Goal: Transaction & Acquisition: Purchase product/service

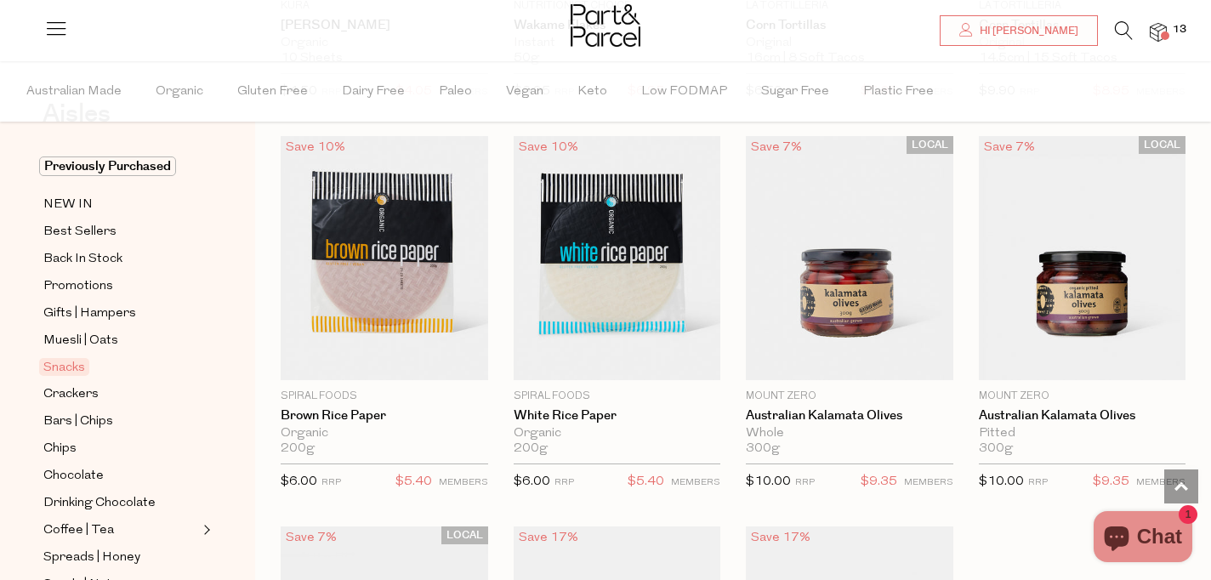
scroll to position [66, 0]
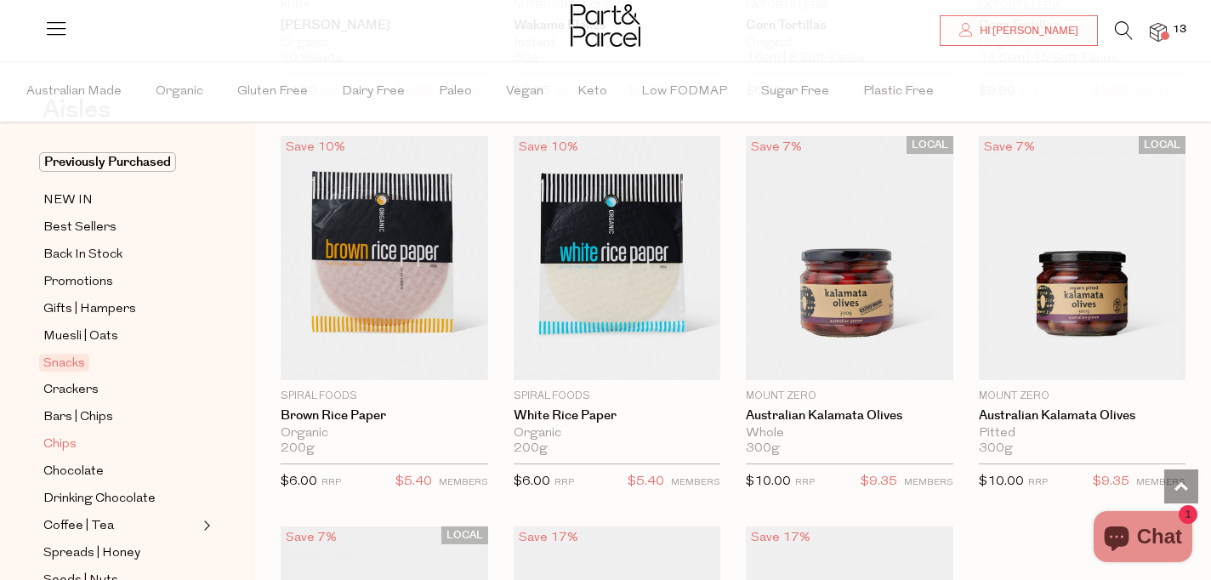
click at [65, 441] on span "Chips" at bounding box center [59, 445] width 33 height 20
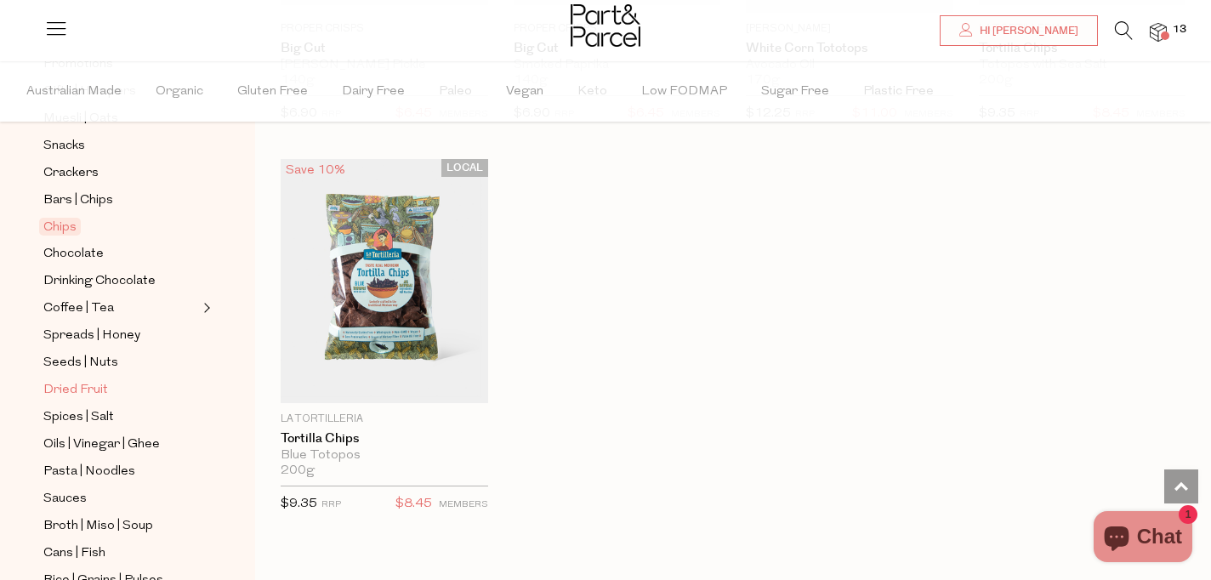
scroll to position [274, 0]
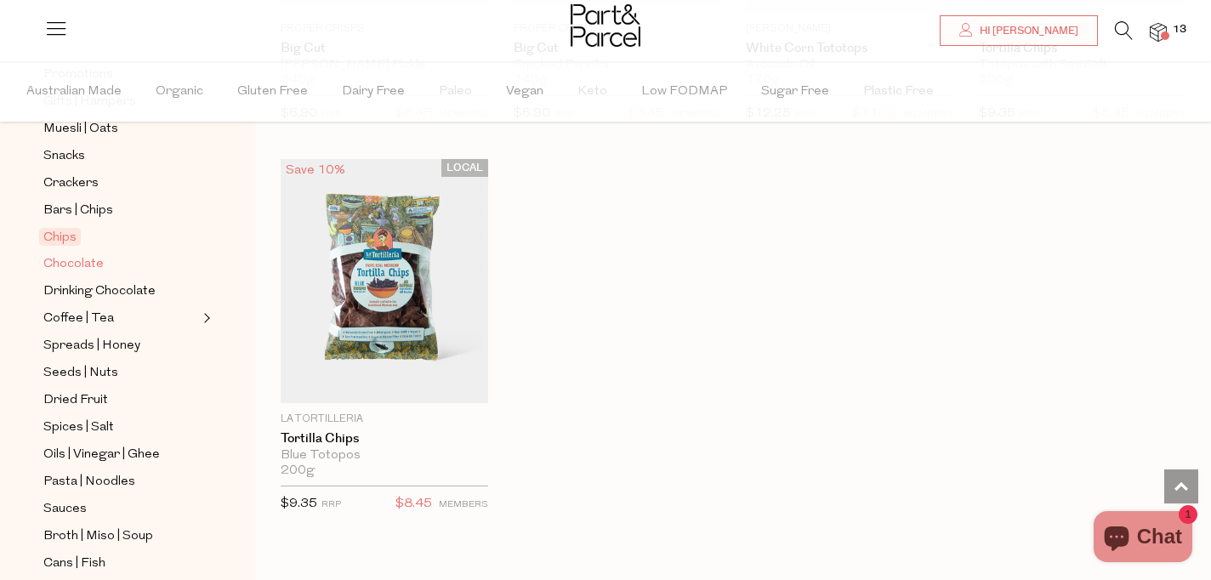
click at [88, 259] on span "Chocolate" at bounding box center [73, 264] width 60 height 20
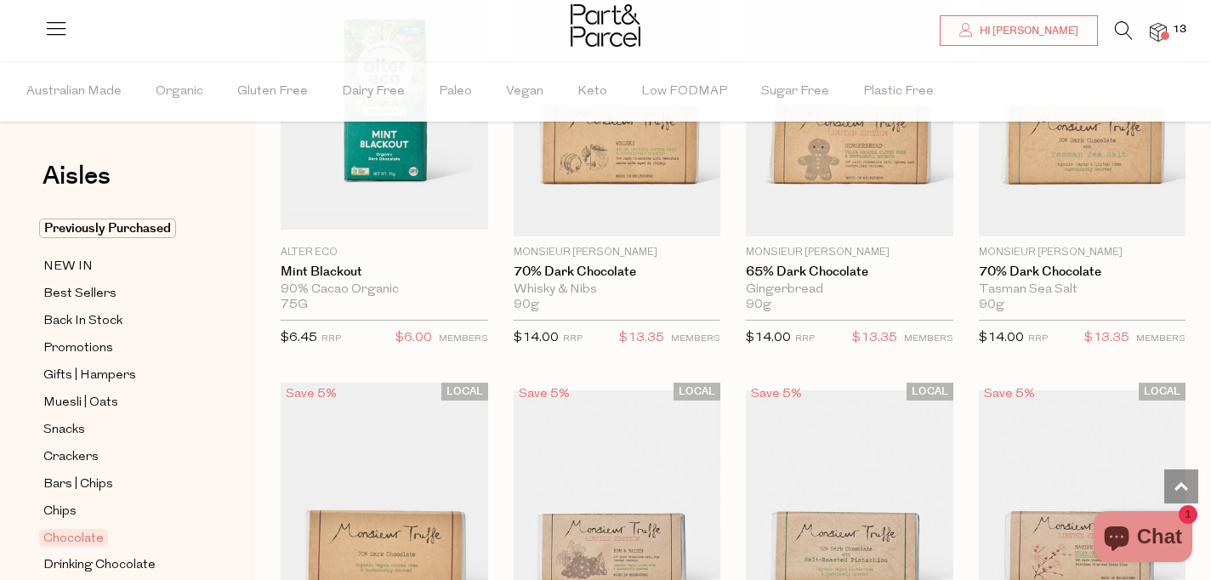
scroll to position [2604, 0]
click at [66, 459] on span "Crackers" at bounding box center [70, 457] width 55 height 20
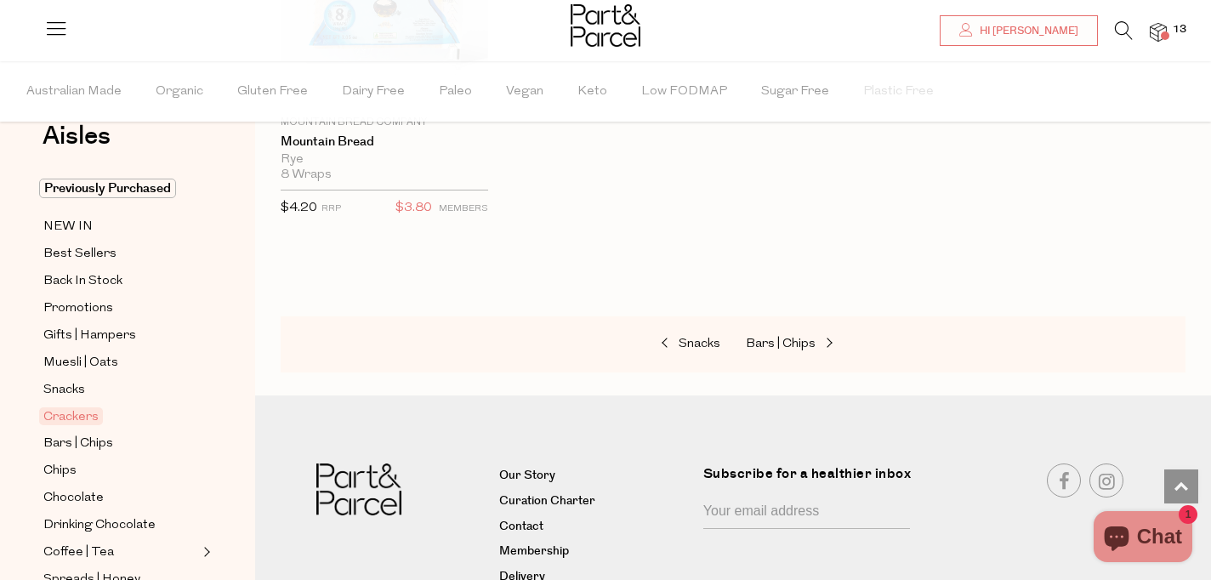
scroll to position [3867, 0]
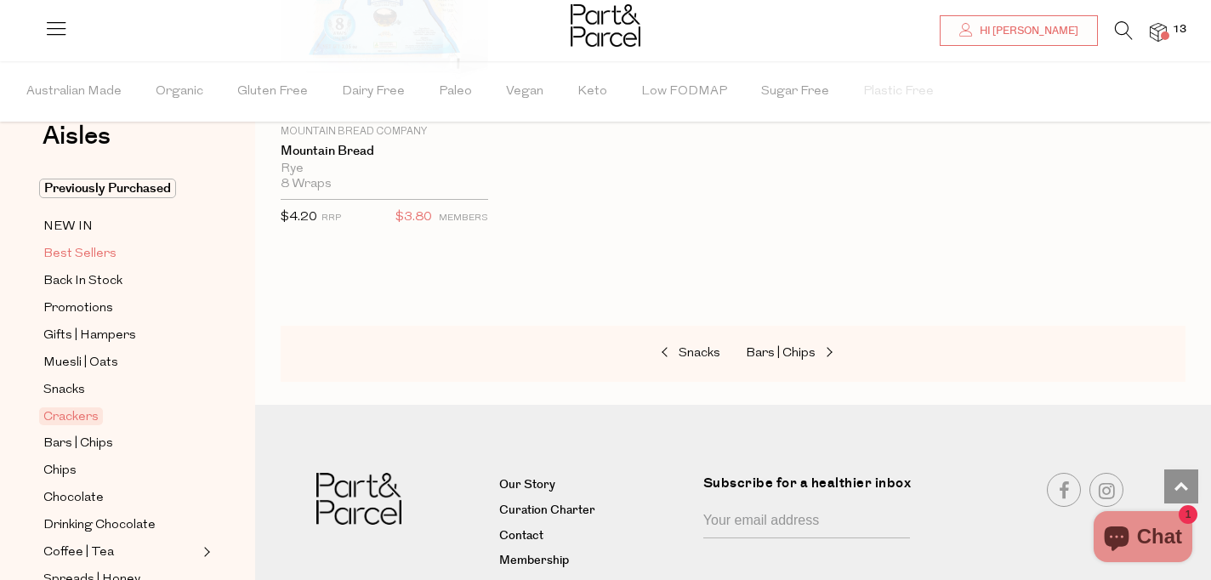
click at [83, 248] on span "Best Sellers" at bounding box center [79, 254] width 73 height 20
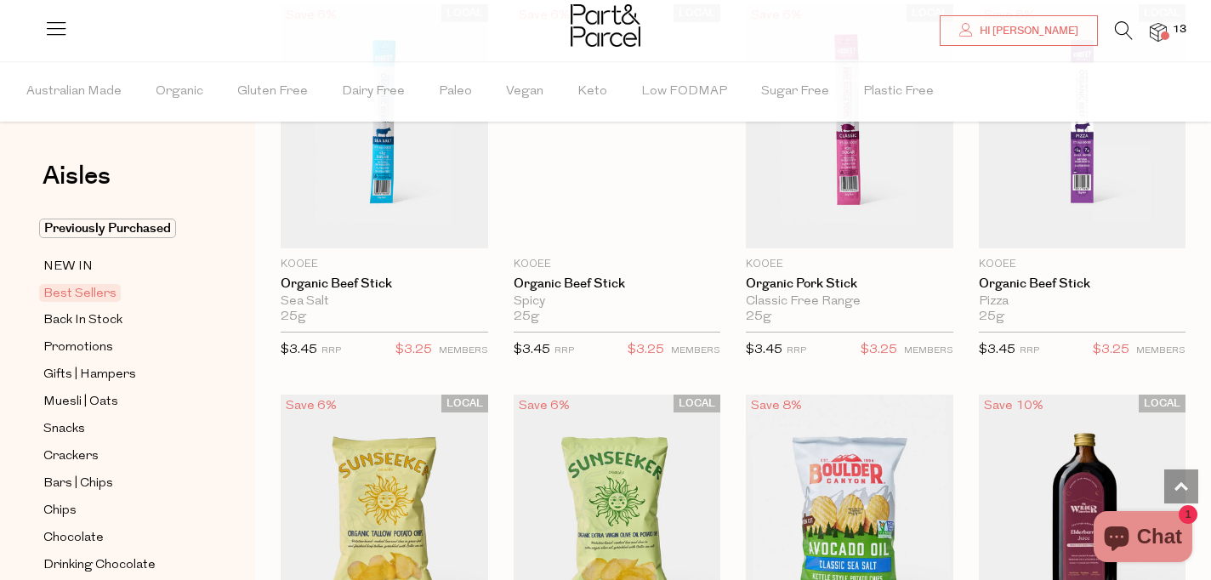
scroll to position [27, 0]
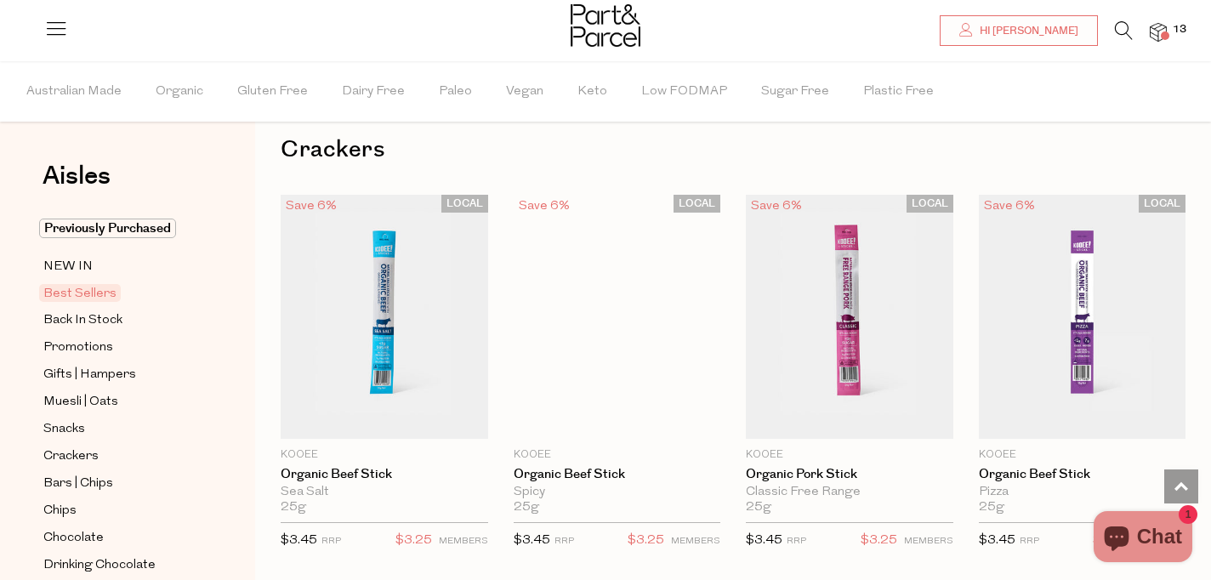
type input "6"
type input "2"
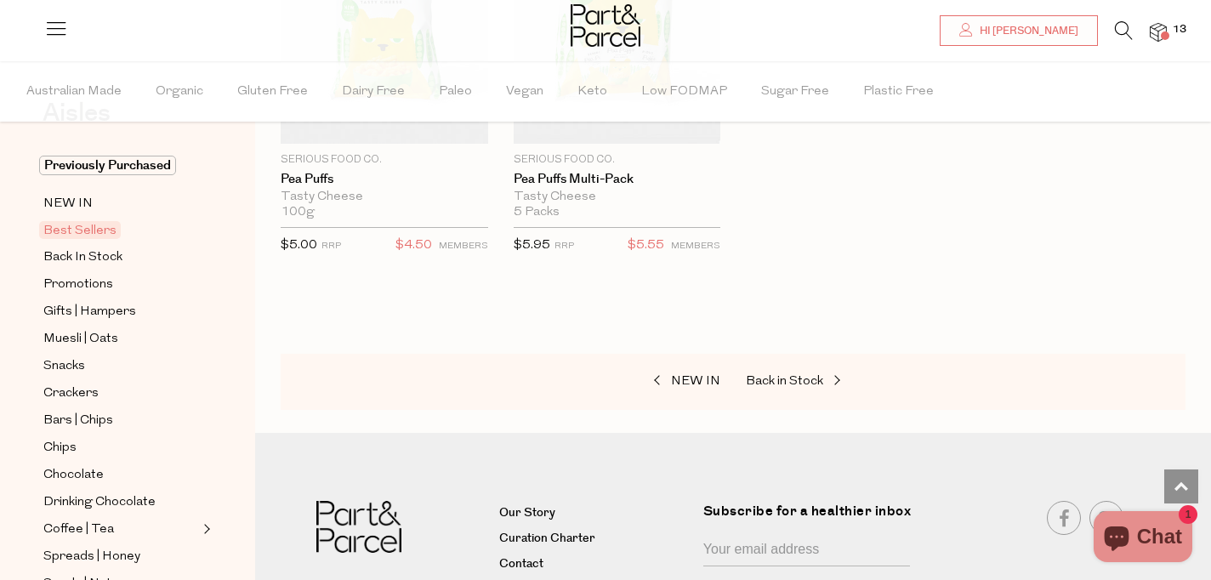
scroll to position [56, 0]
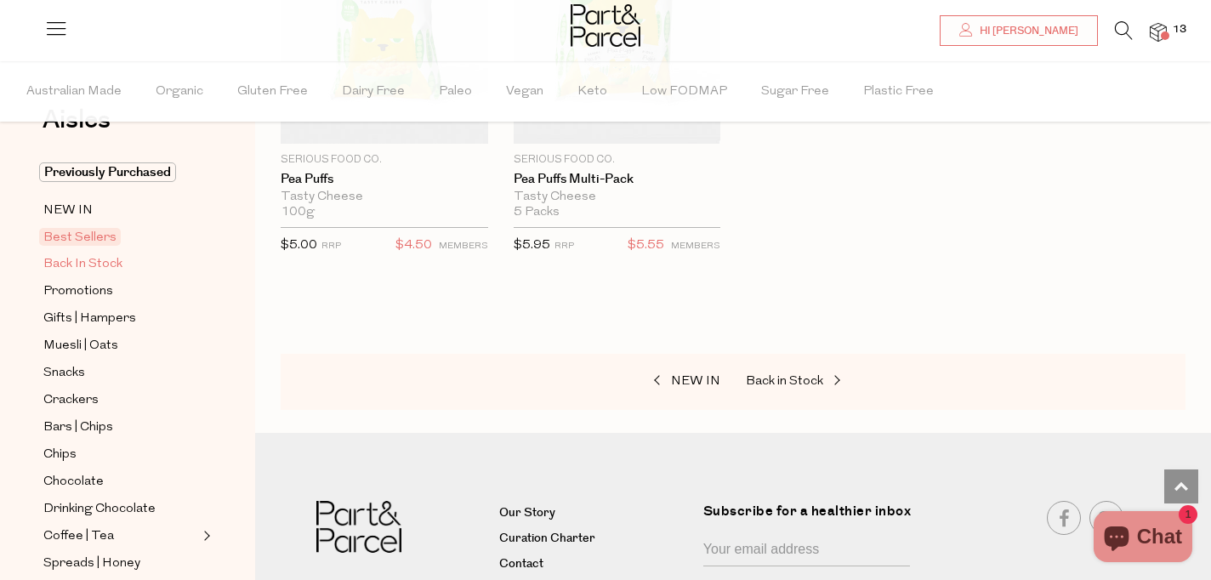
click at [85, 260] on span "Back In Stock" at bounding box center [82, 264] width 79 height 20
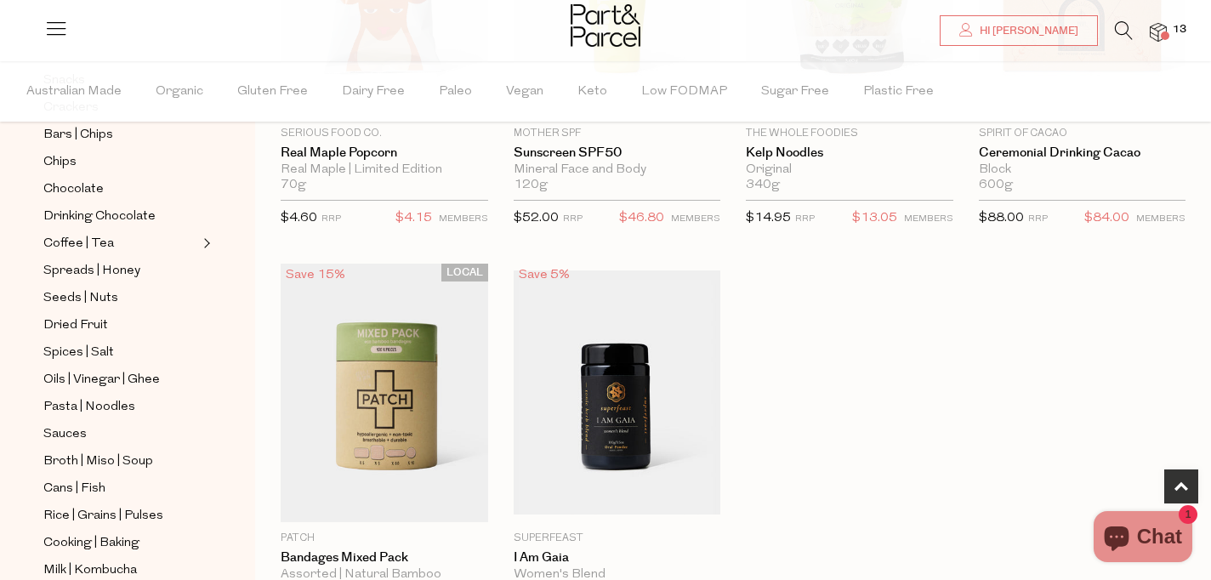
scroll to position [359, 0]
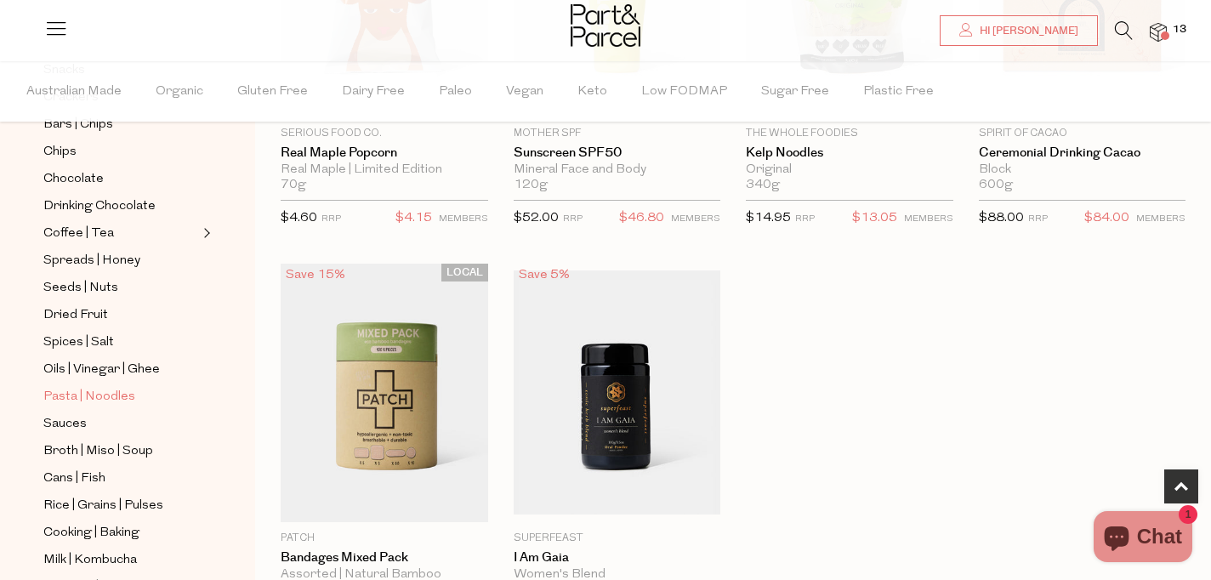
click at [95, 393] on span "Pasta | Noodles" at bounding box center [89, 397] width 92 height 20
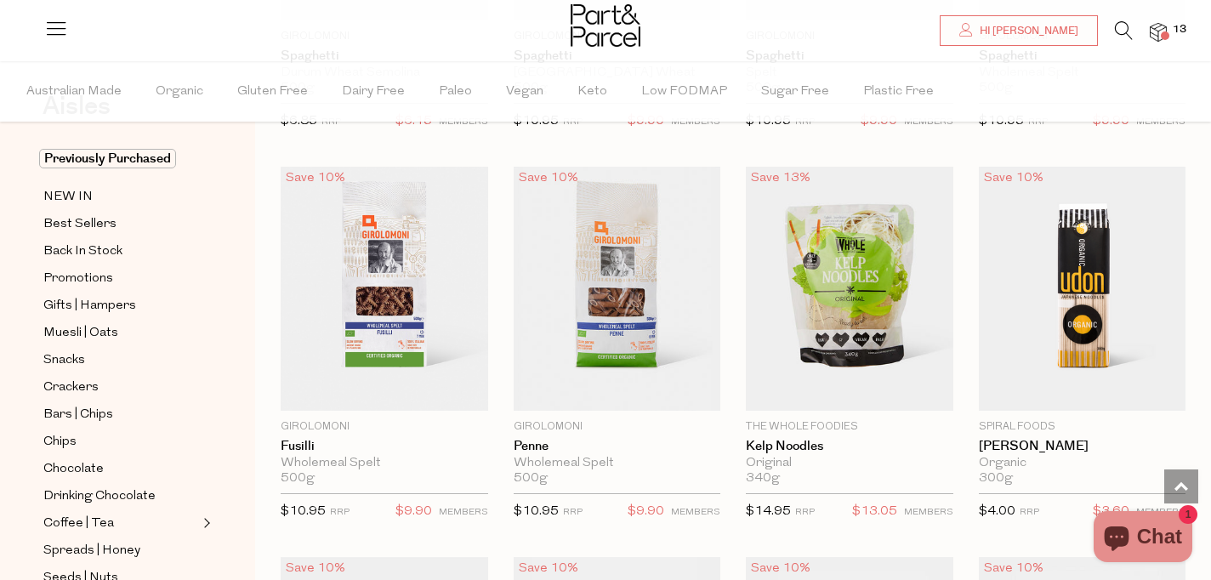
scroll to position [3204, 0]
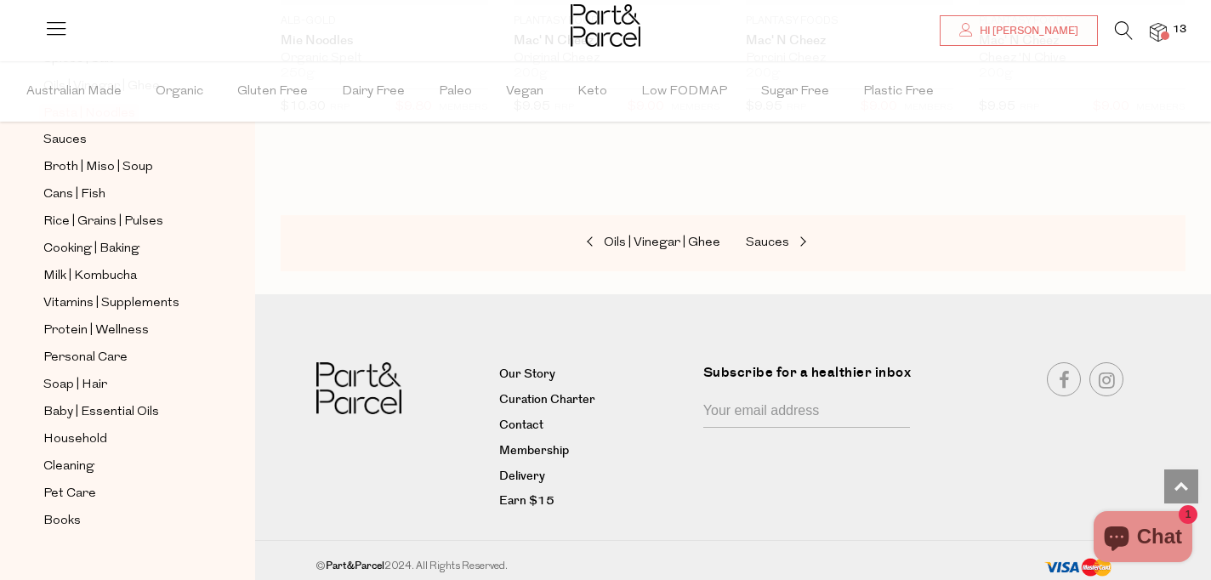
scroll to position [669, 0]
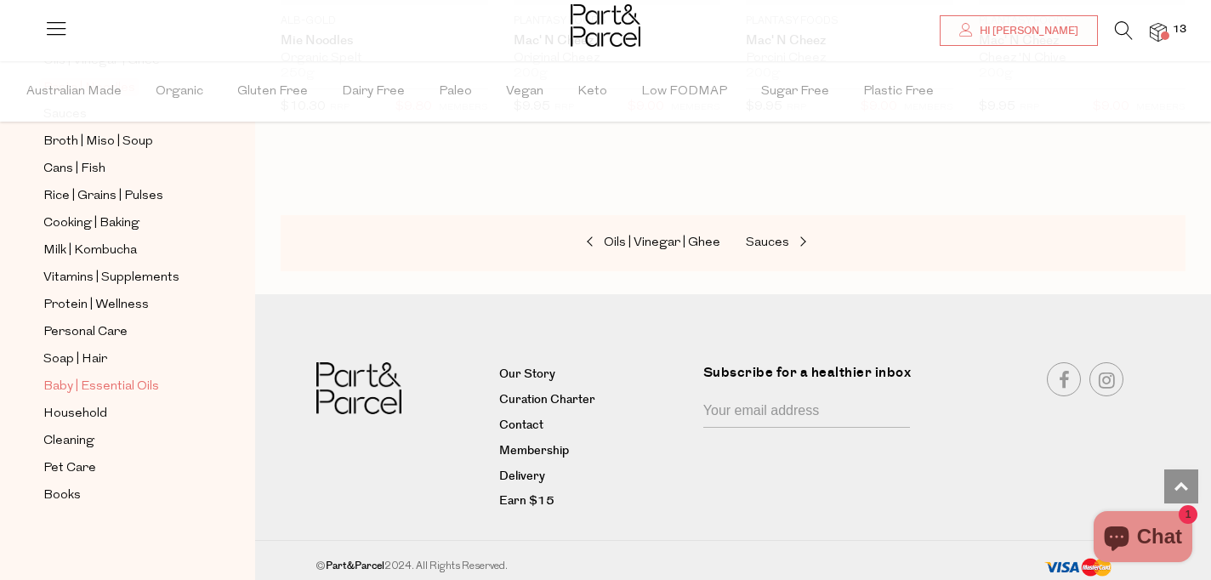
click at [139, 386] on span "Baby | Essential Oils" at bounding box center [101, 387] width 116 height 20
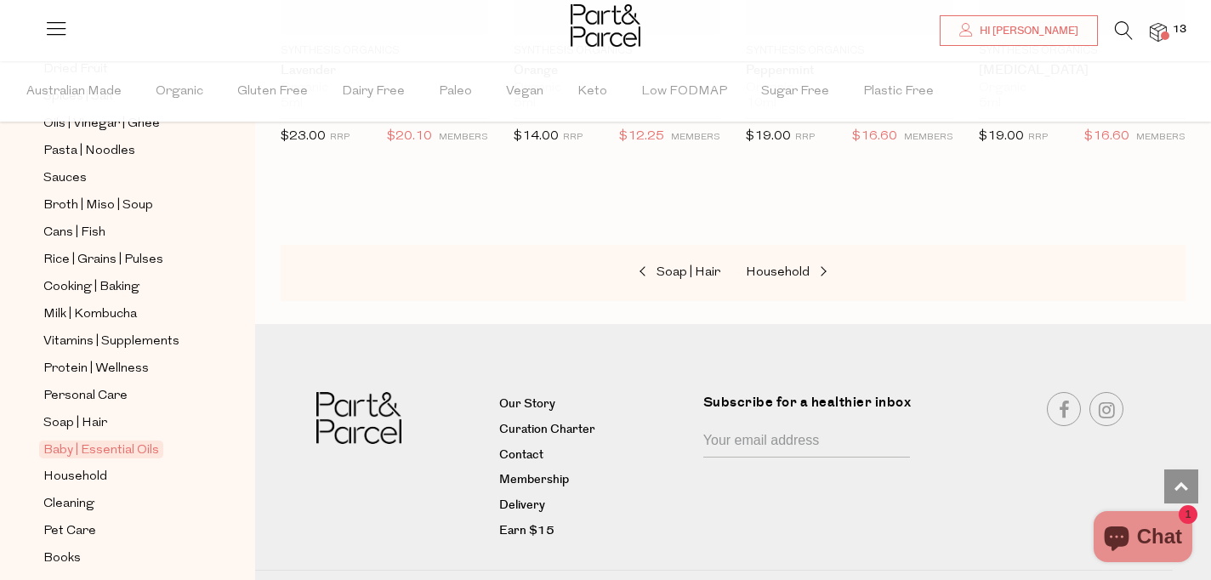
scroll to position [669, 0]
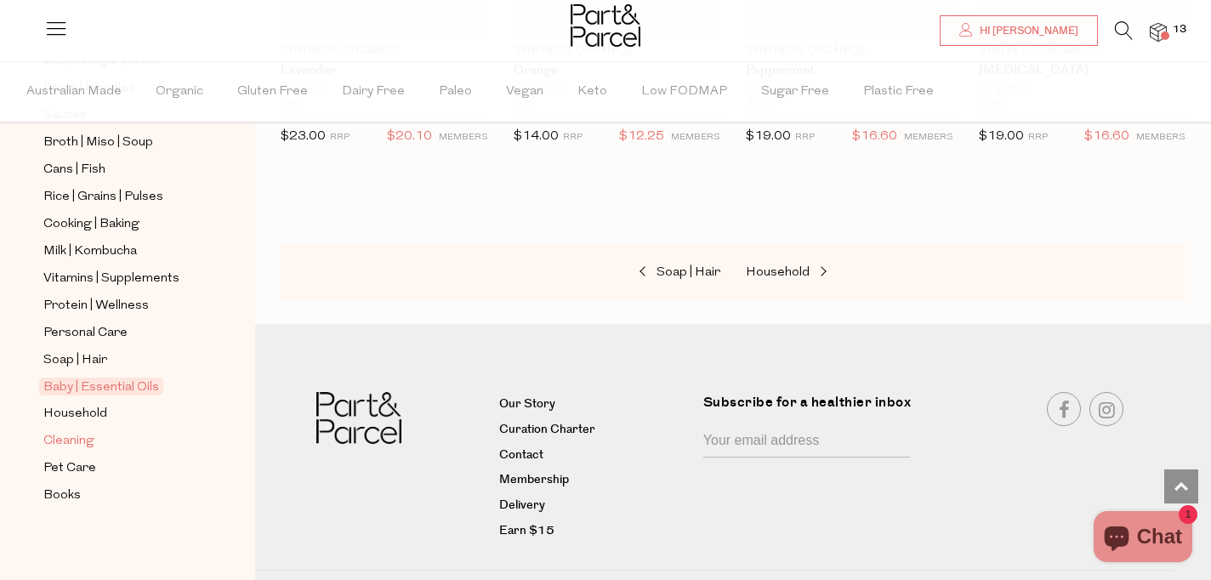
click at [93, 444] on span "Cleaning" at bounding box center [68, 441] width 51 height 20
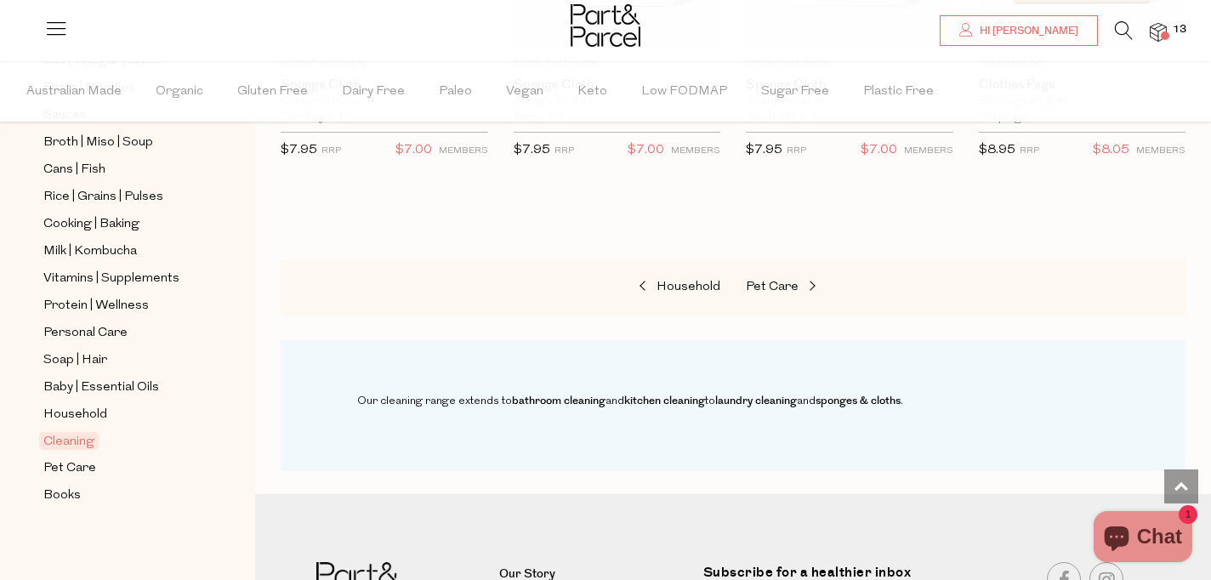
scroll to position [1238, 0]
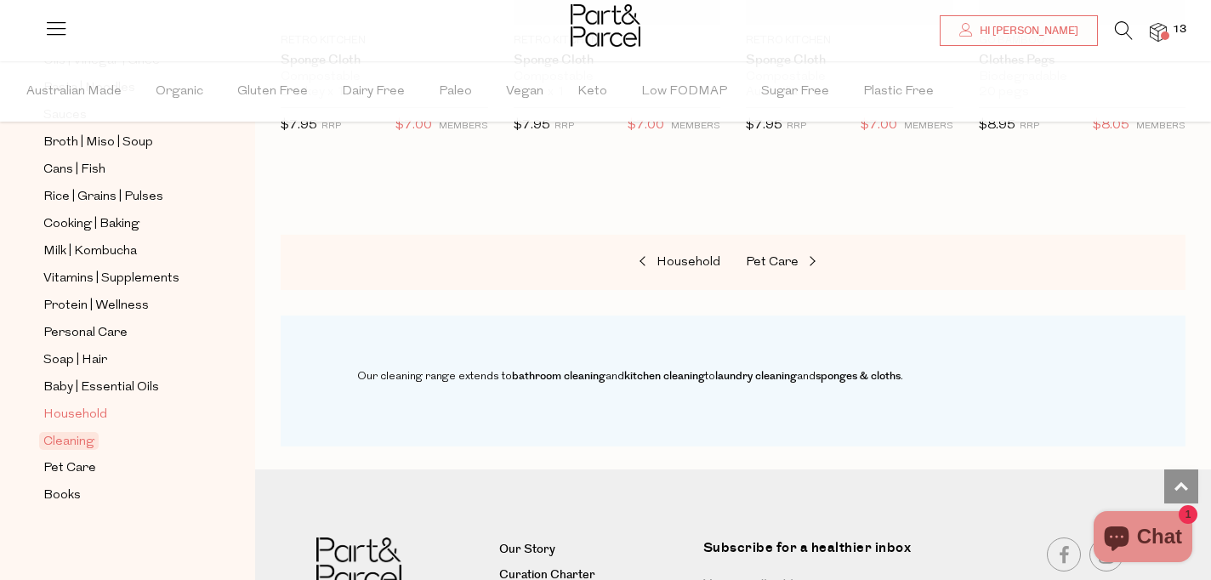
click at [86, 412] on span "Household" at bounding box center [75, 415] width 64 height 20
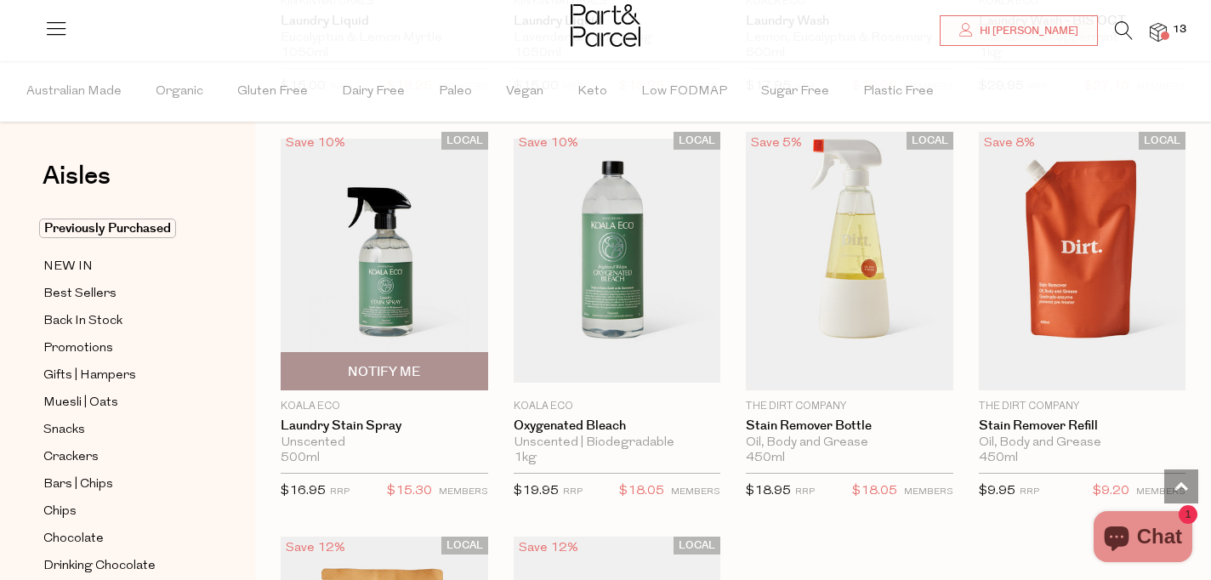
scroll to position [4416, 0]
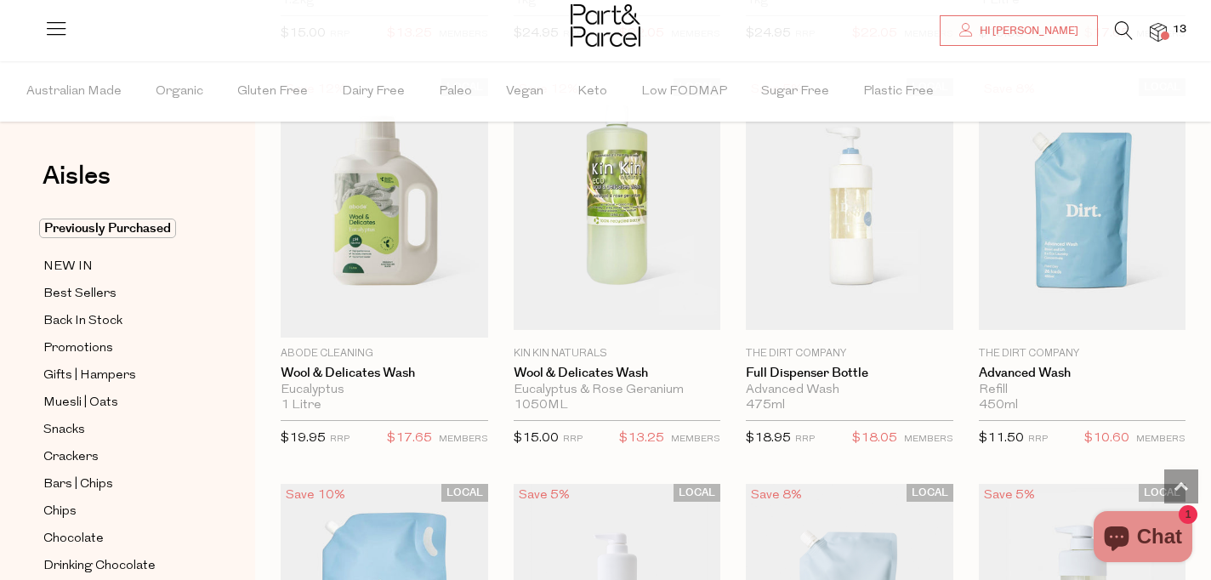
scroll to position [5271, 0]
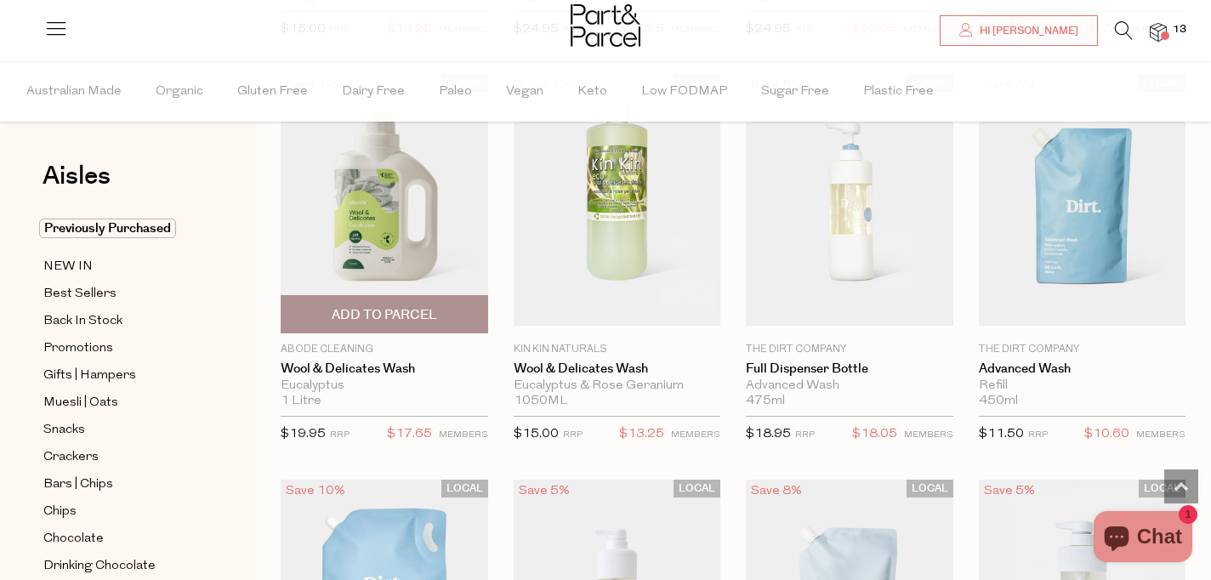
click at [364, 311] on span "Add To Parcel" at bounding box center [384, 315] width 105 height 18
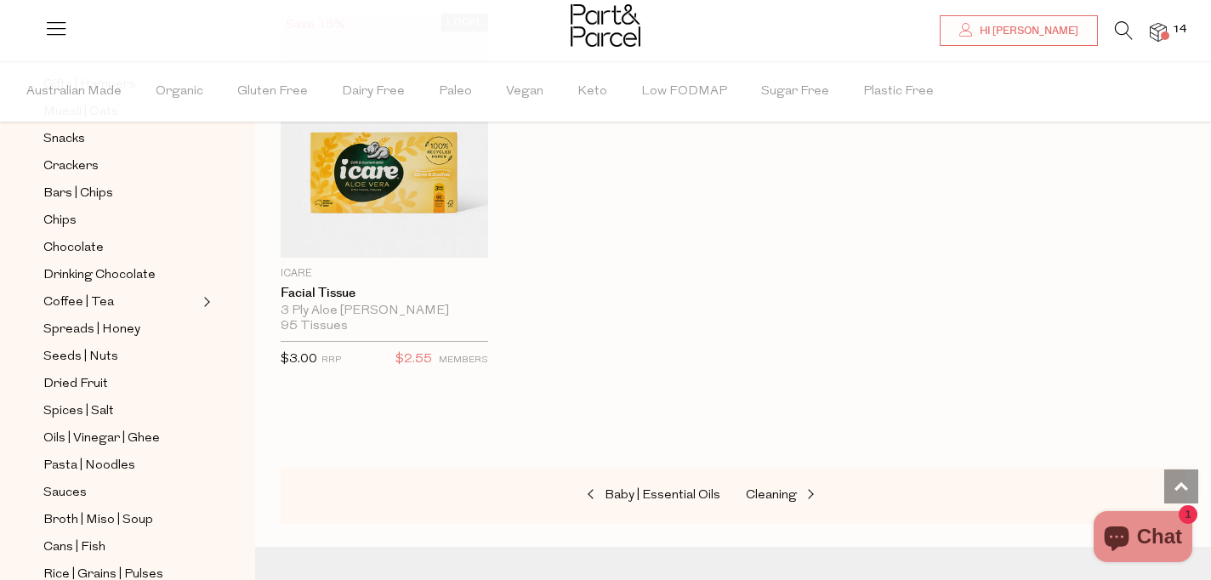
scroll to position [8111, 0]
click at [91, 350] on span "Seeds | Nuts" at bounding box center [80, 357] width 75 height 20
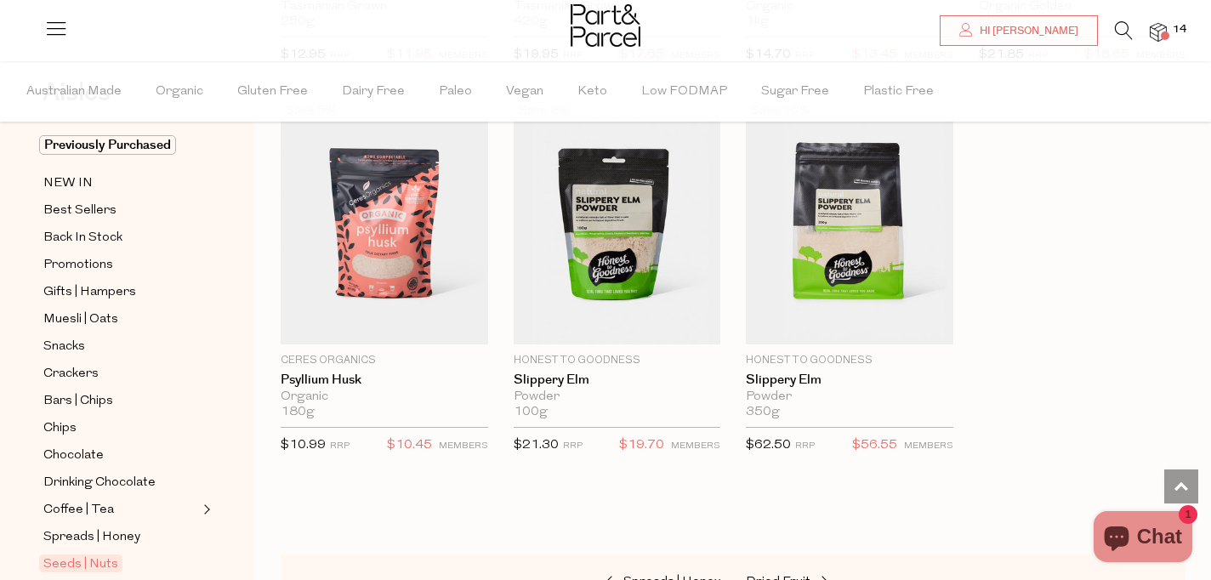
scroll to position [4419, 0]
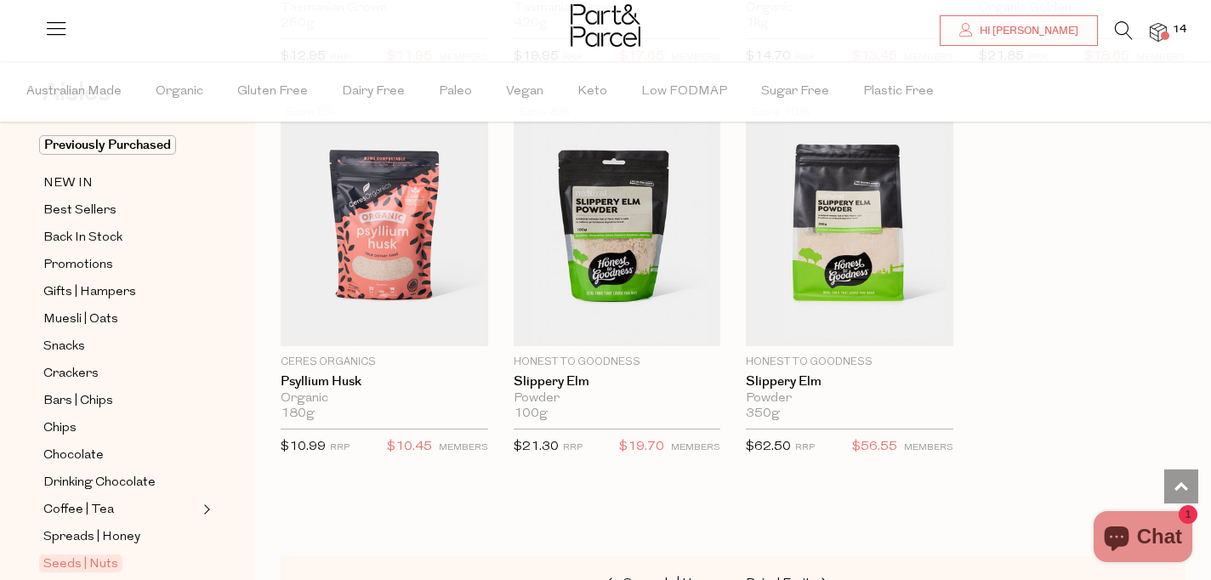
click at [1165, 28] on img at bounding box center [1158, 33] width 17 height 20
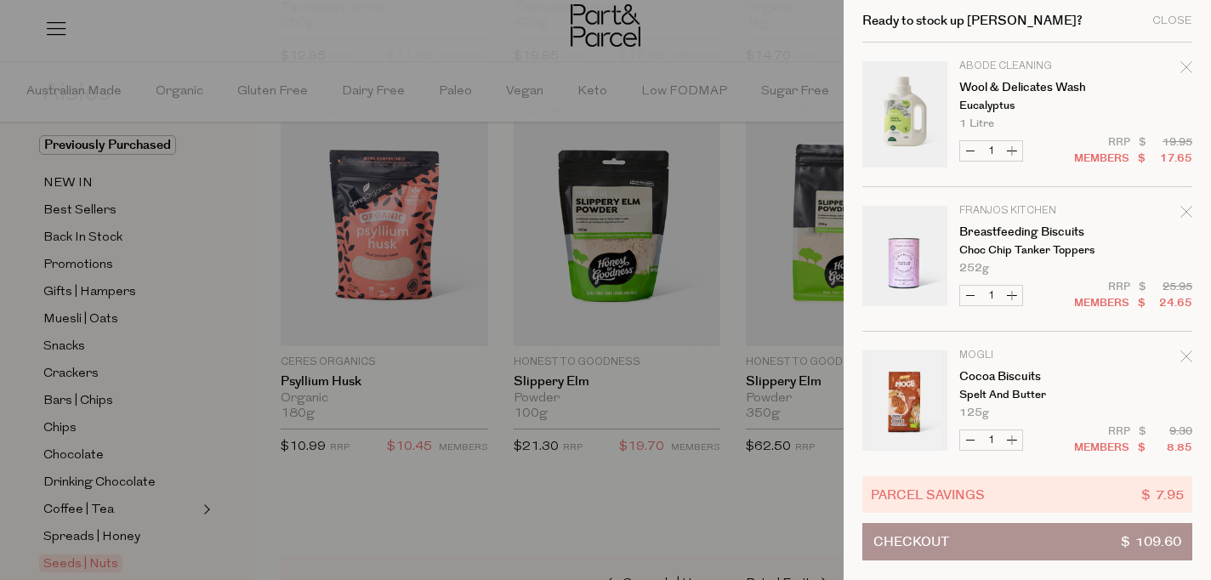
click at [928, 541] on span "Checkout" at bounding box center [912, 542] width 76 height 36
